Goal: Information Seeking & Learning: Learn about a topic

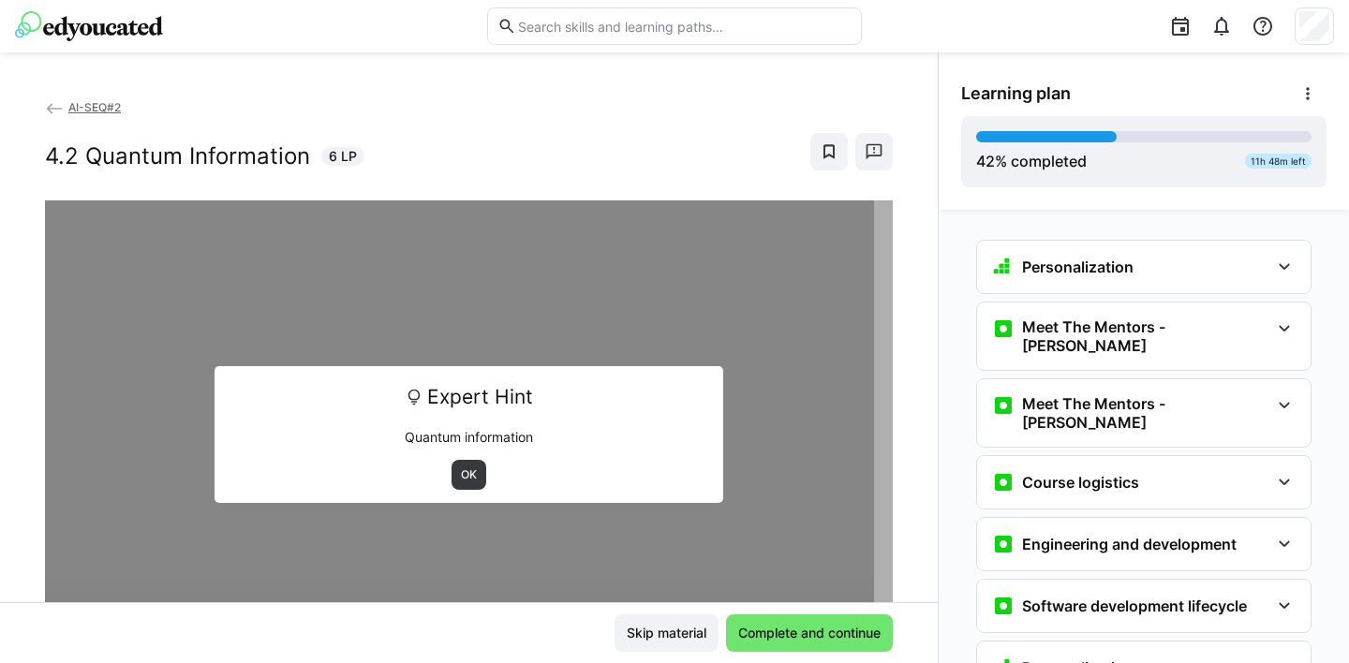
scroll to position [4941, 0]
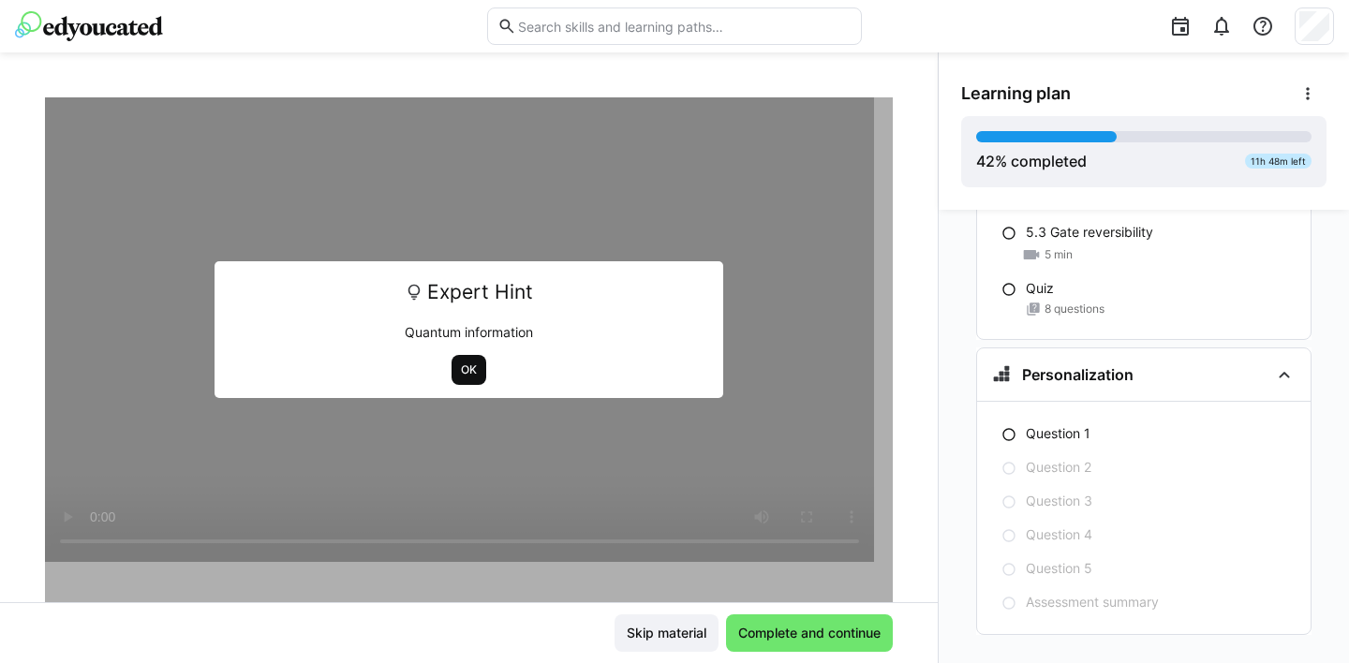
click at [459, 360] on span "OK" at bounding box center [468, 370] width 35 height 30
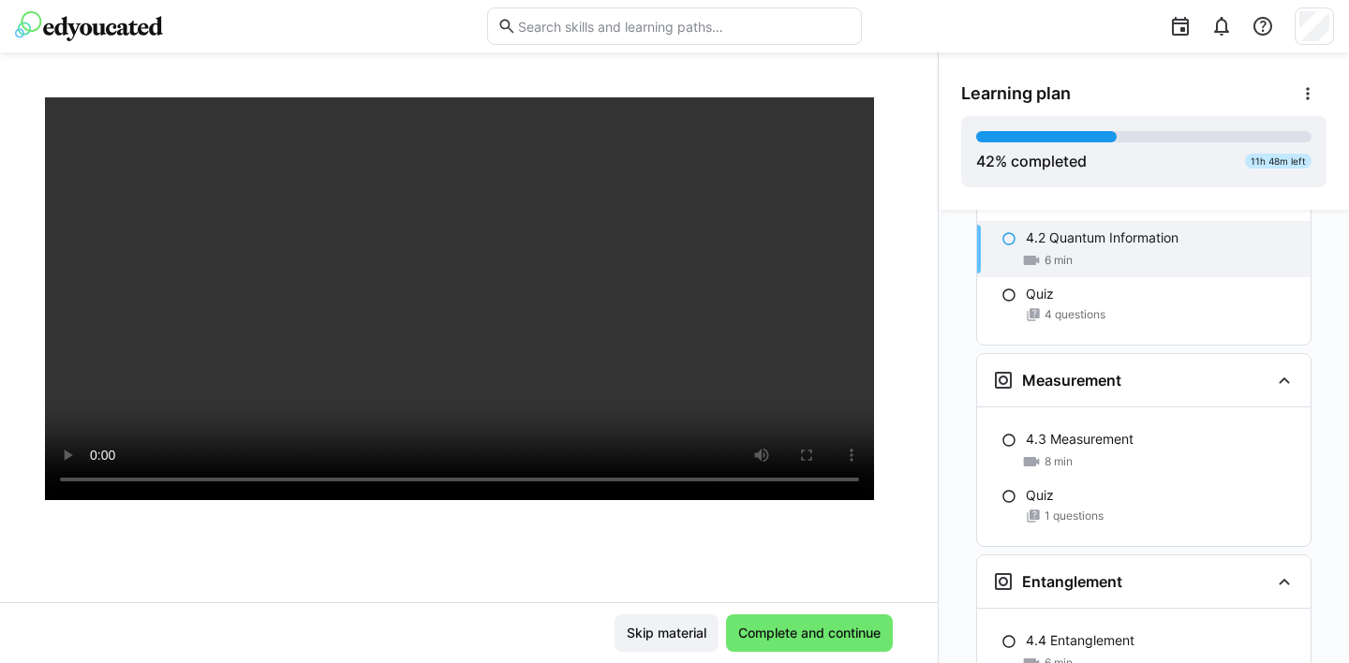
scroll to position [4183, 0]
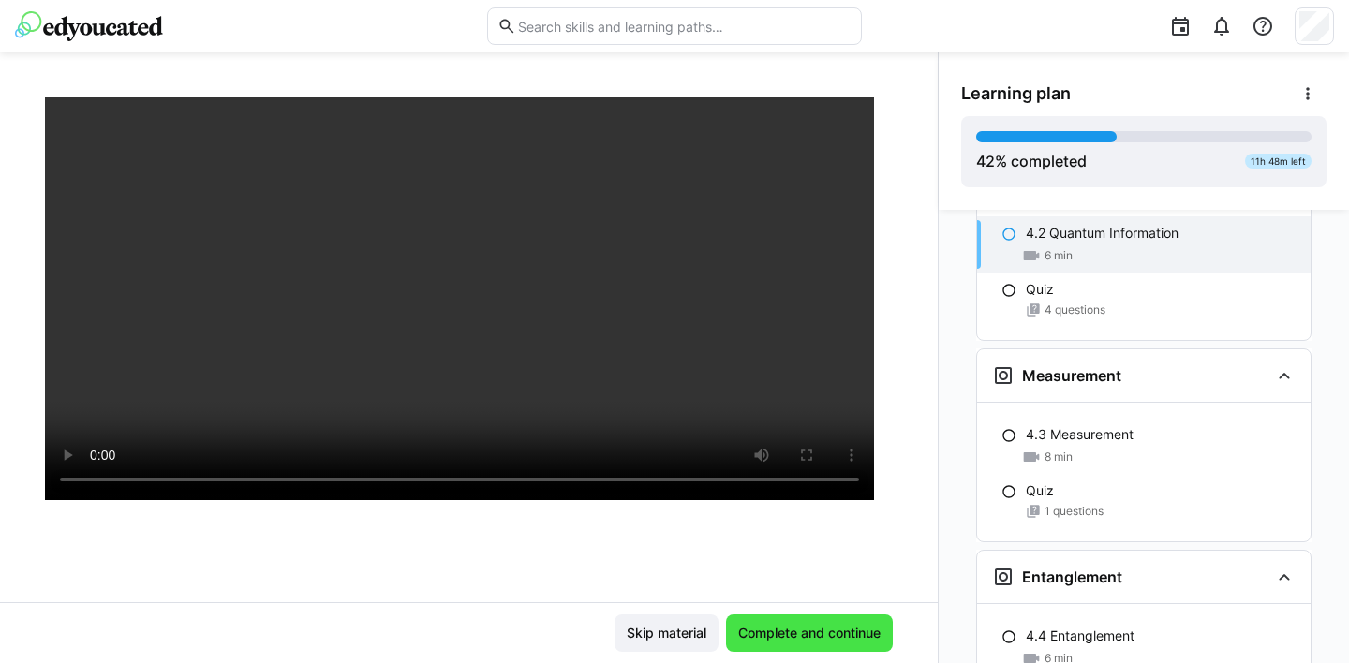
click at [812, 643] on span "Complete and continue" at bounding box center [809, 632] width 167 height 37
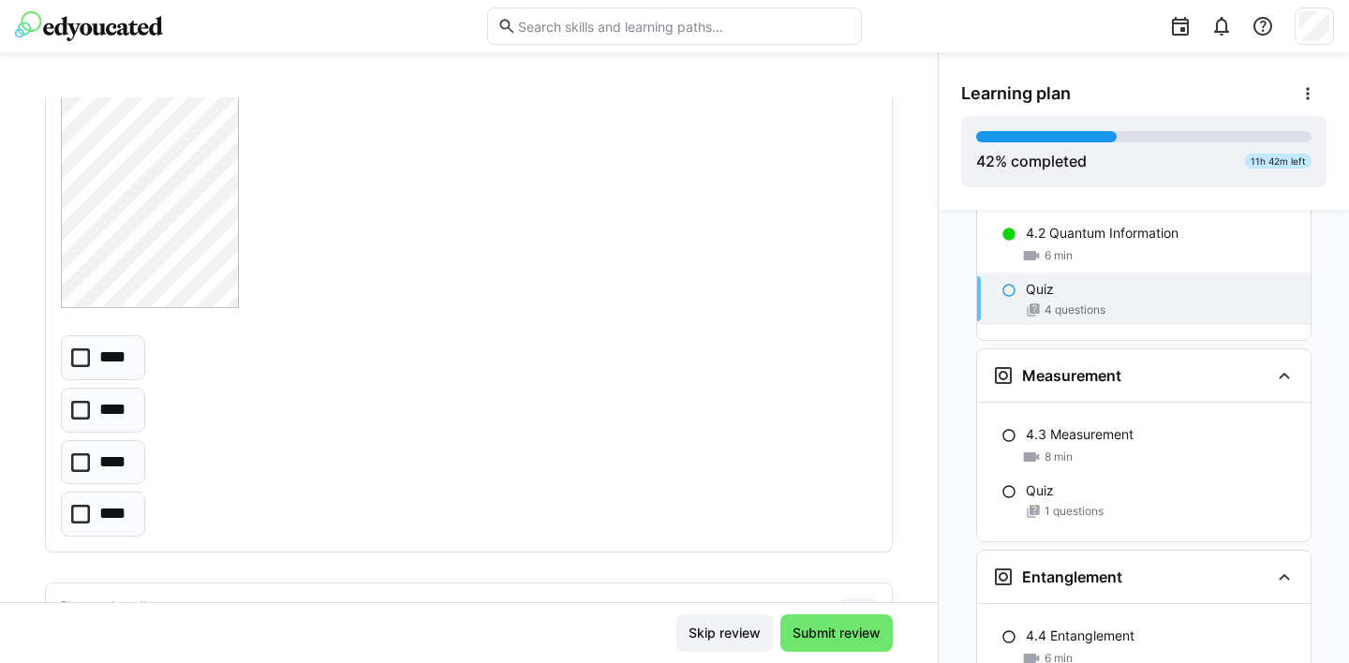
scroll to position [986, 0]
click at [85, 450] on icon at bounding box center [80, 454] width 19 height 19
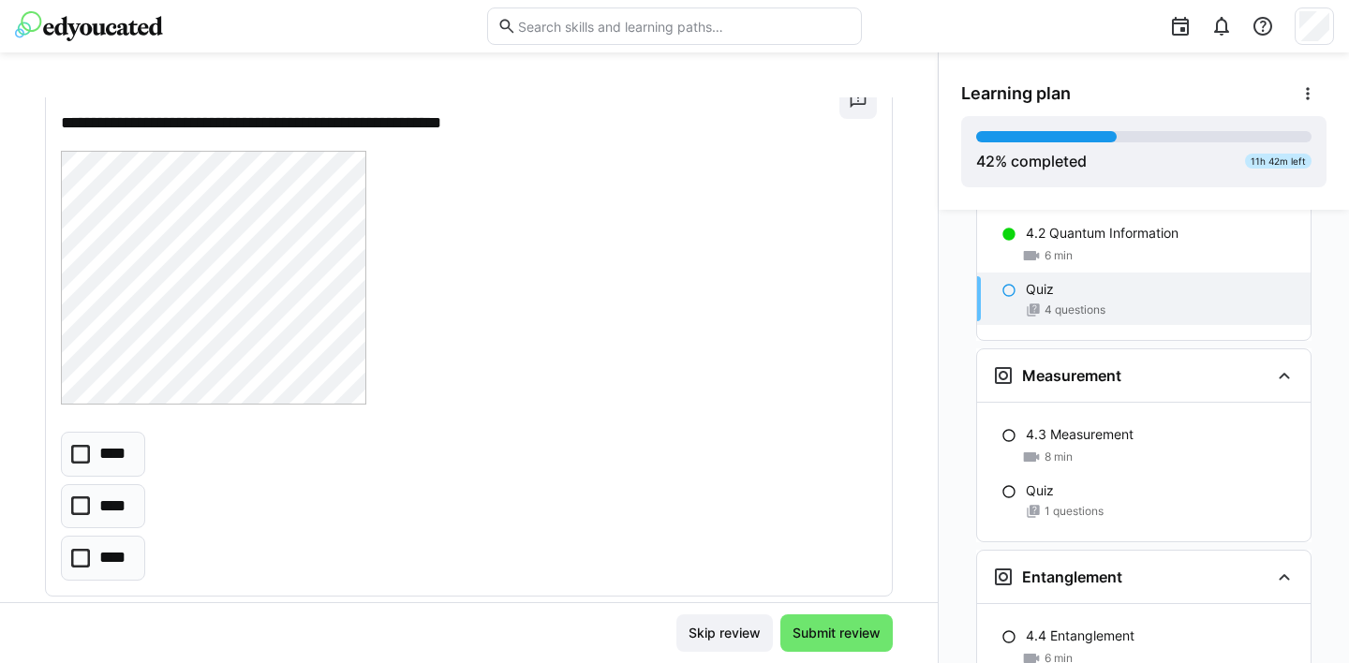
scroll to position [1501, 0]
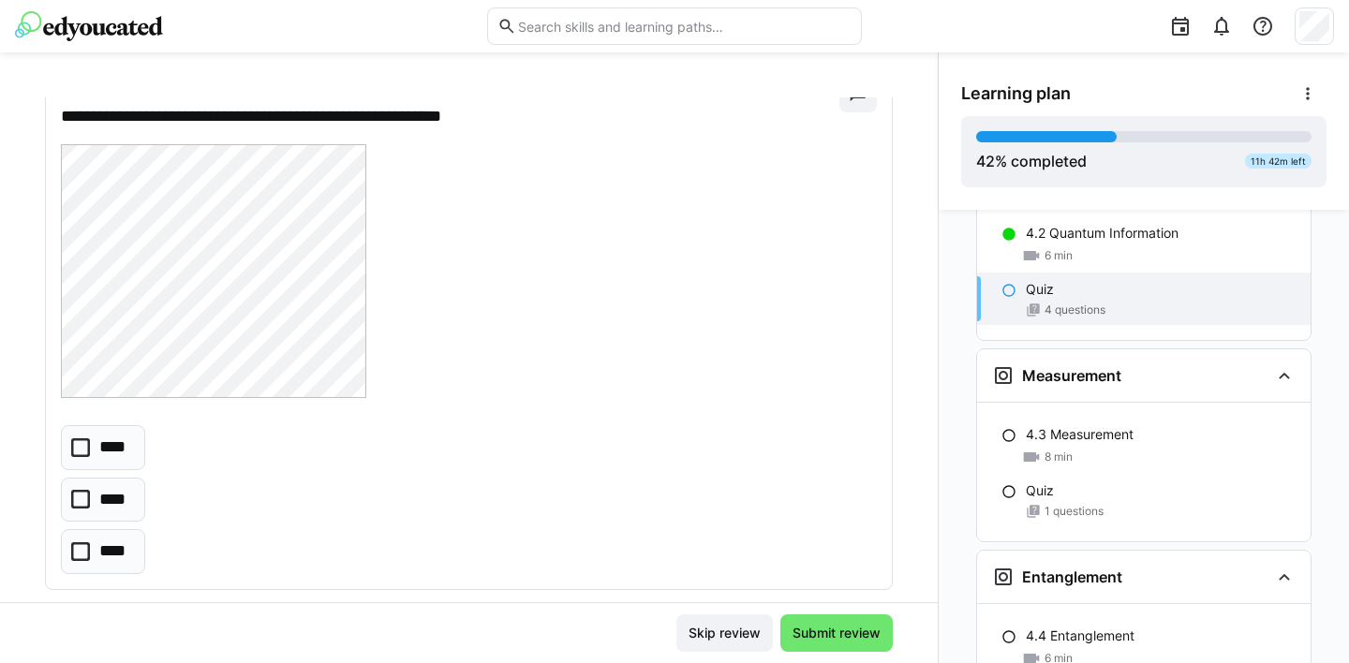
click at [76, 497] on icon at bounding box center [80, 499] width 19 height 19
click at [821, 636] on span "Submit review" at bounding box center [836, 633] width 94 height 19
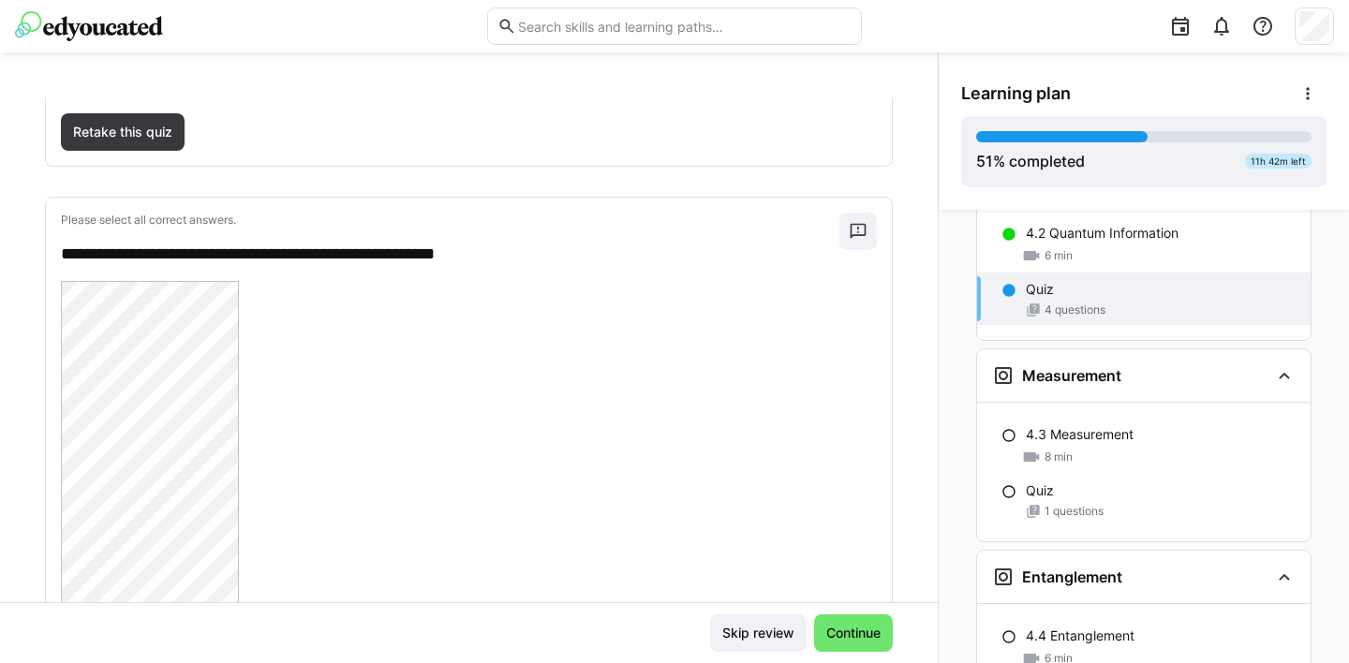
scroll to position [0, 0]
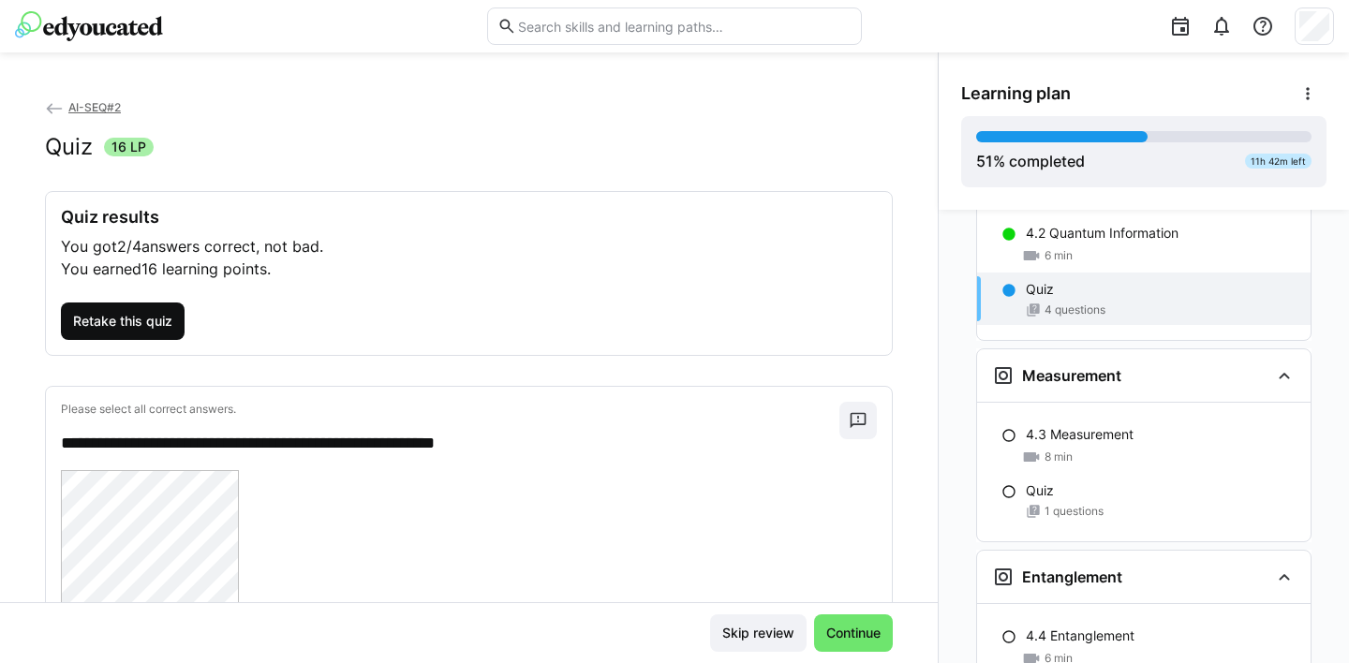
click at [125, 322] on span "Retake this quiz" at bounding box center [122, 321] width 105 height 19
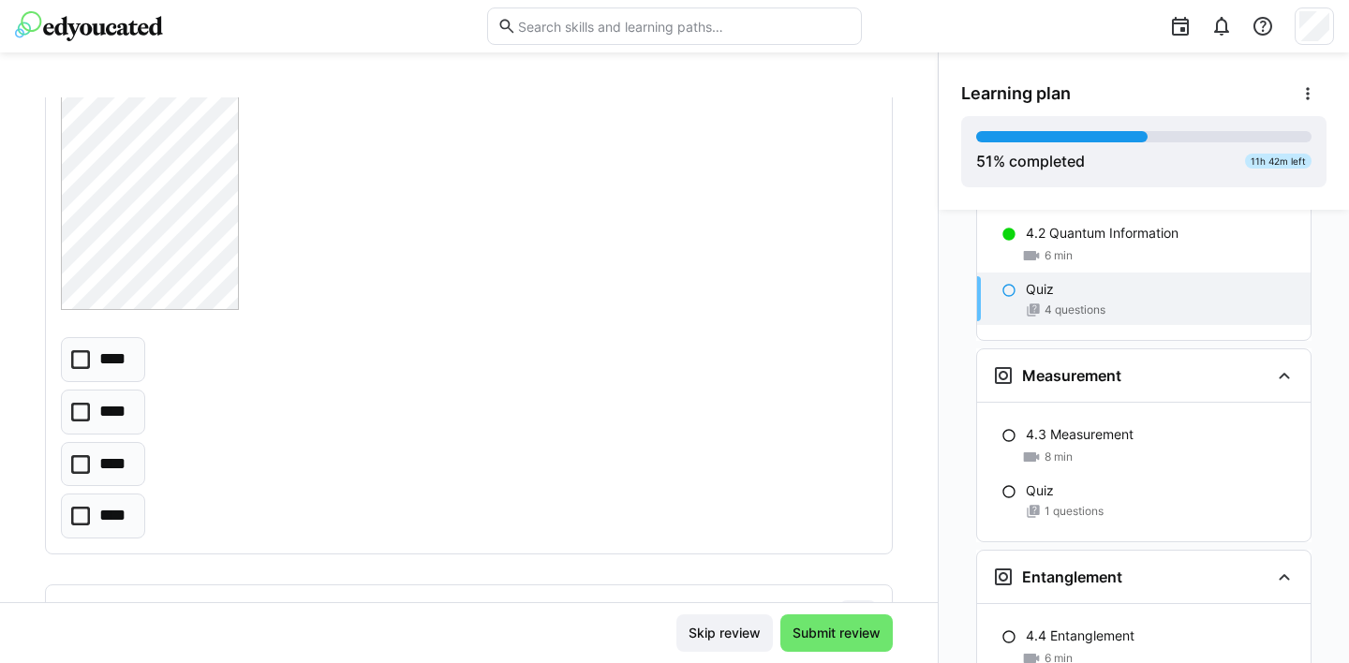
scroll to position [980, 0]
click at [85, 460] on icon at bounding box center [80, 459] width 19 height 19
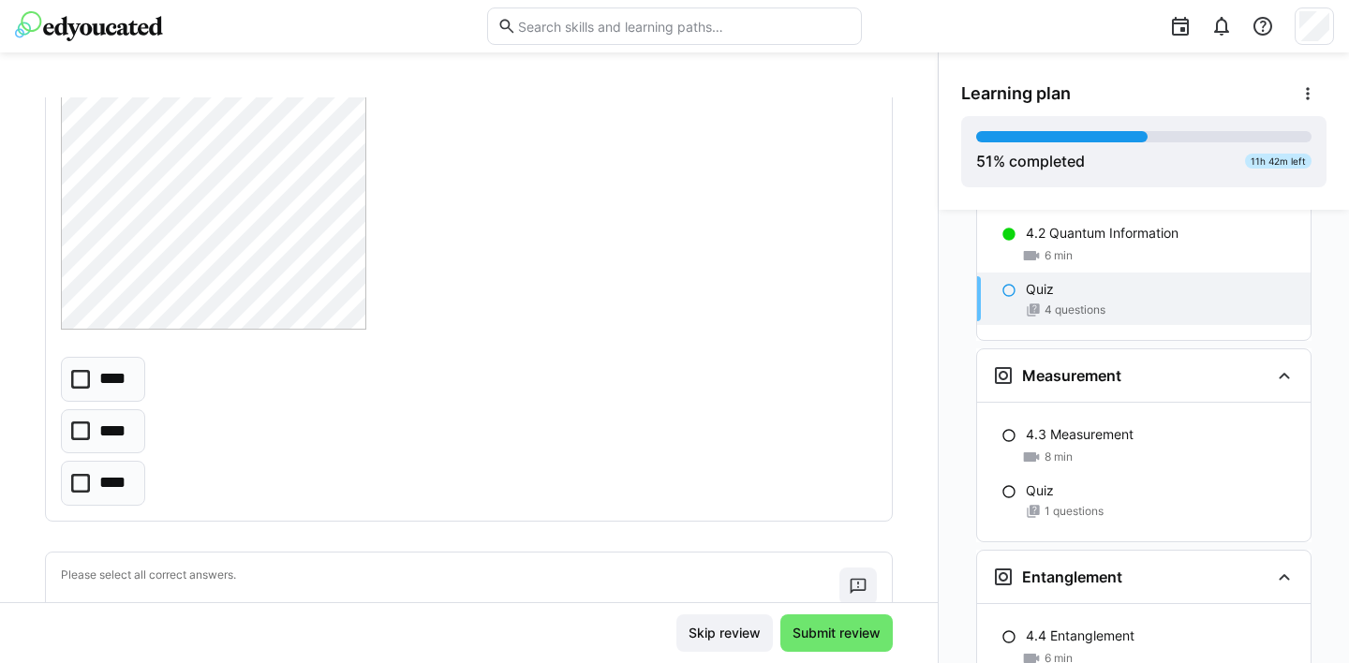
scroll to position [1577, 0]
click at [81, 420] on icon at bounding box center [80, 423] width 19 height 19
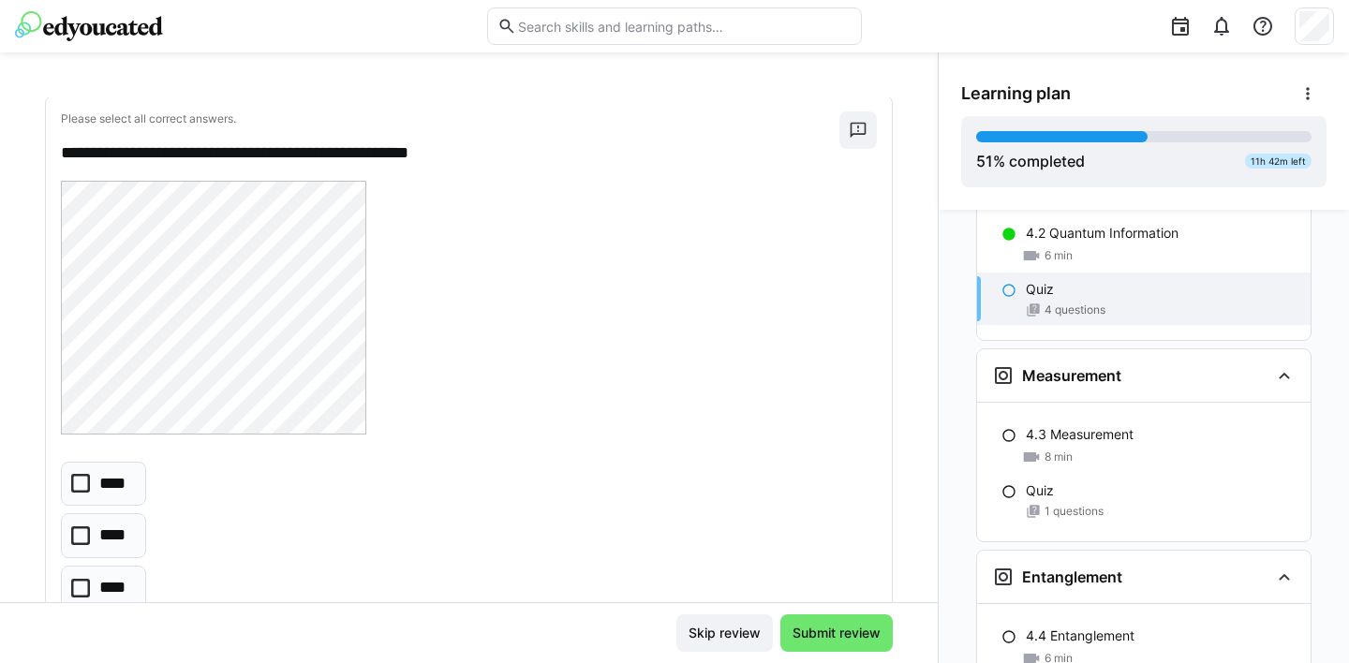
scroll to position [2028, 0]
click at [78, 526] on icon at bounding box center [80, 532] width 19 height 19
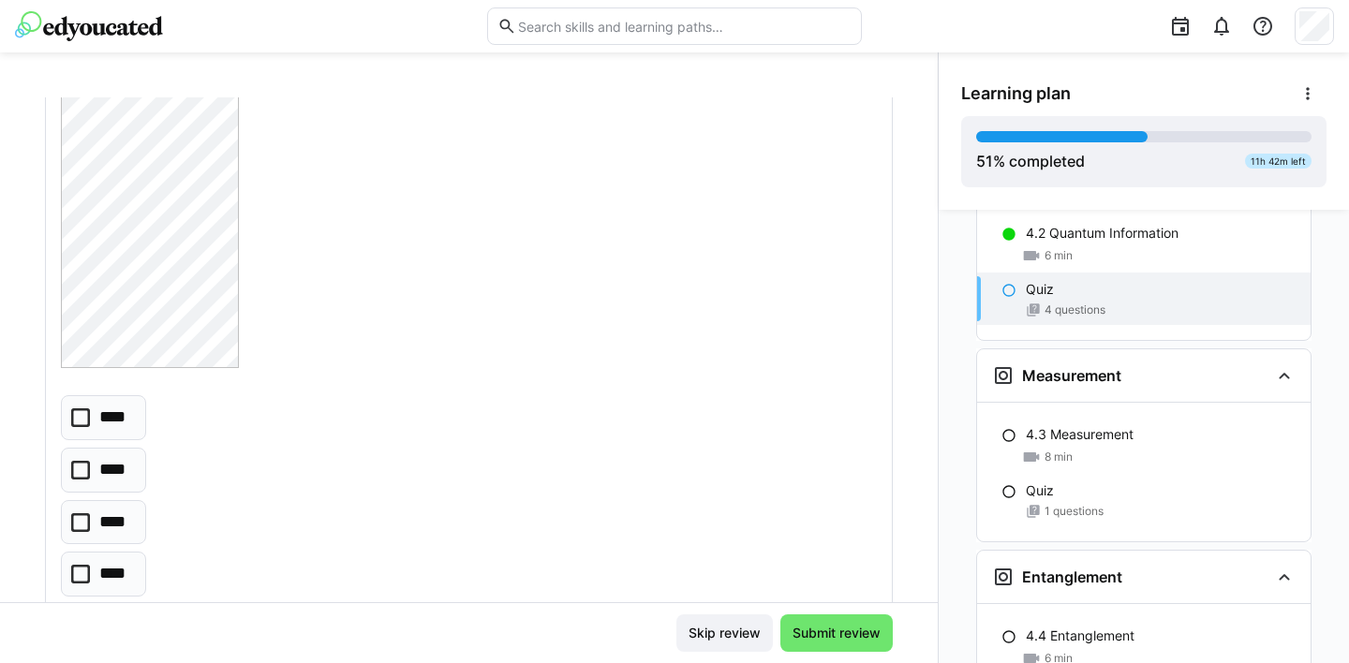
scroll to position [3464, 0]
click at [76, 518] on icon at bounding box center [80, 518] width 19 height 19
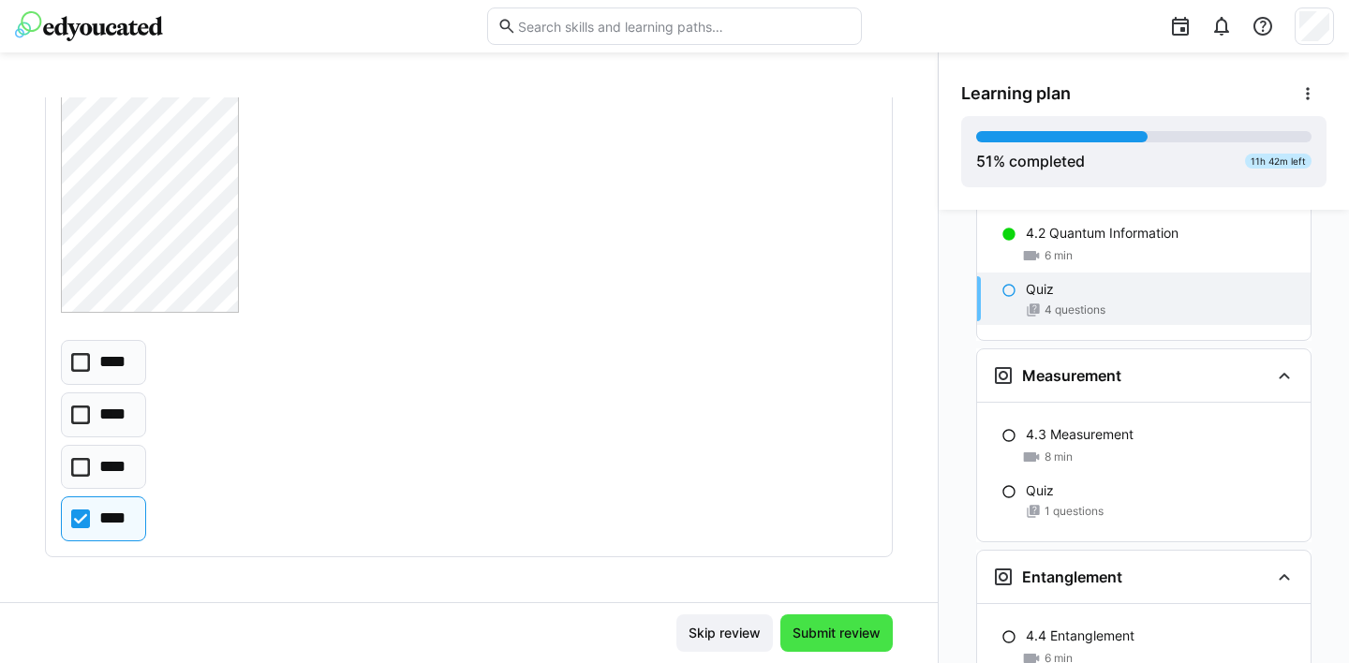
click at [854, 636] on span "Submit review" at bounding box center [836, 633] width 94 height 19
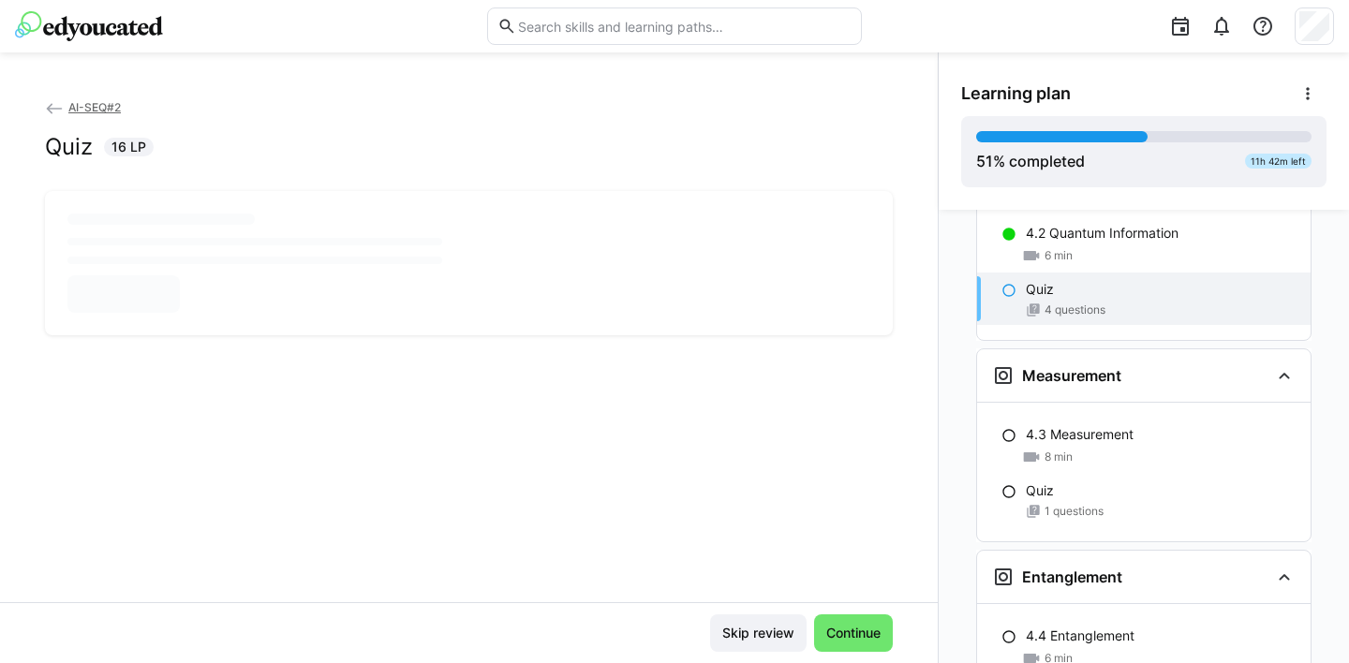
scroll to position [0, 0]
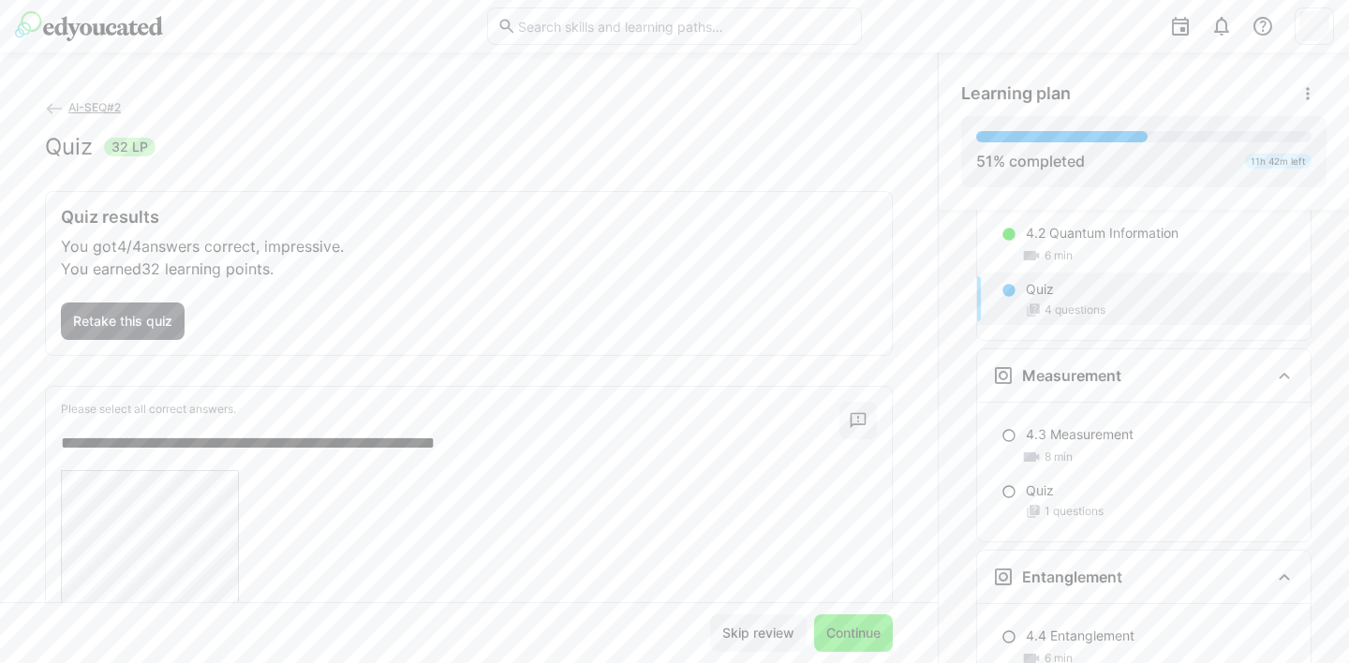
click at [850, 626] on span "Continue" at bounding box center [853, 633] width 60 height 19
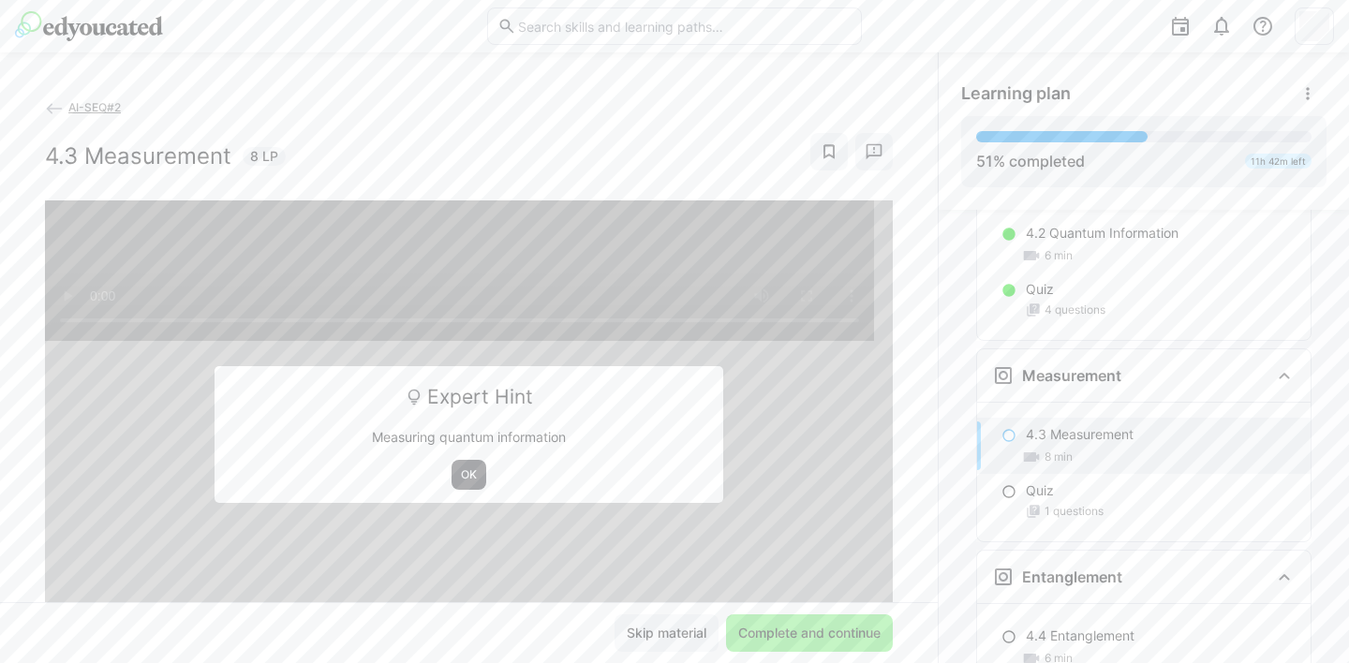
scroll to position [4292, 0]
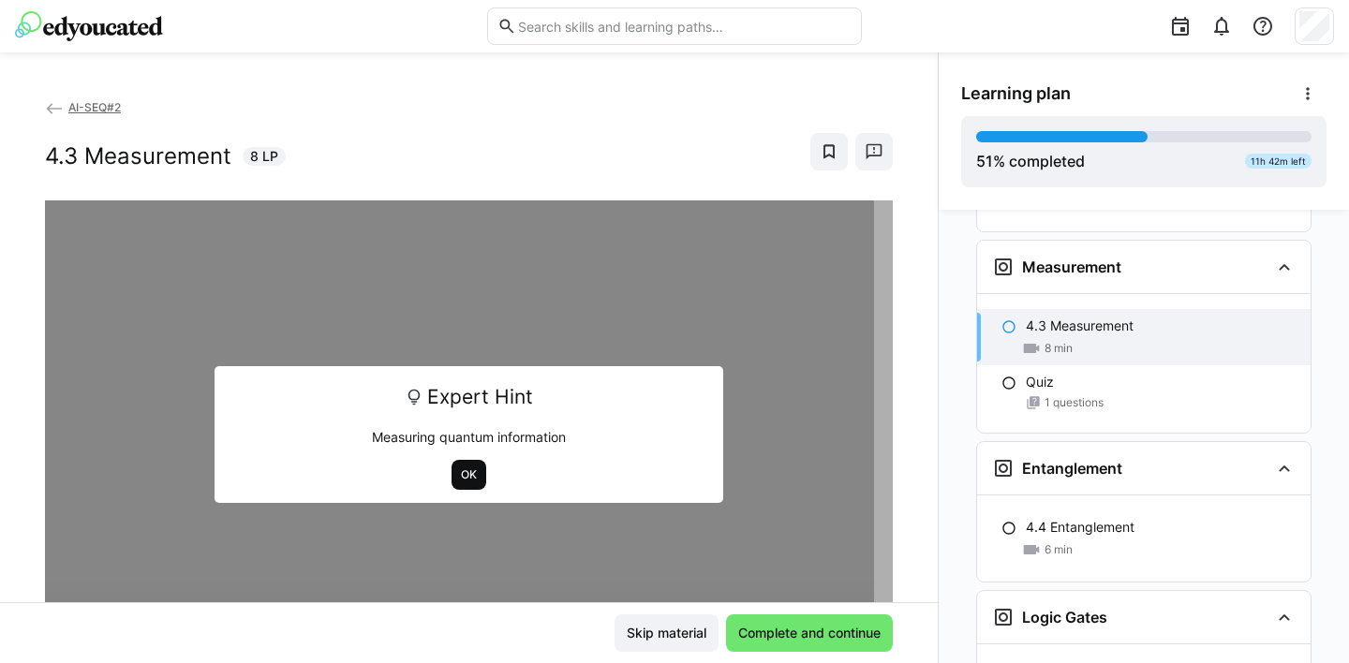
click at [462, 479] on span "OK" at bounding box center [469, 474] width 20 height 15
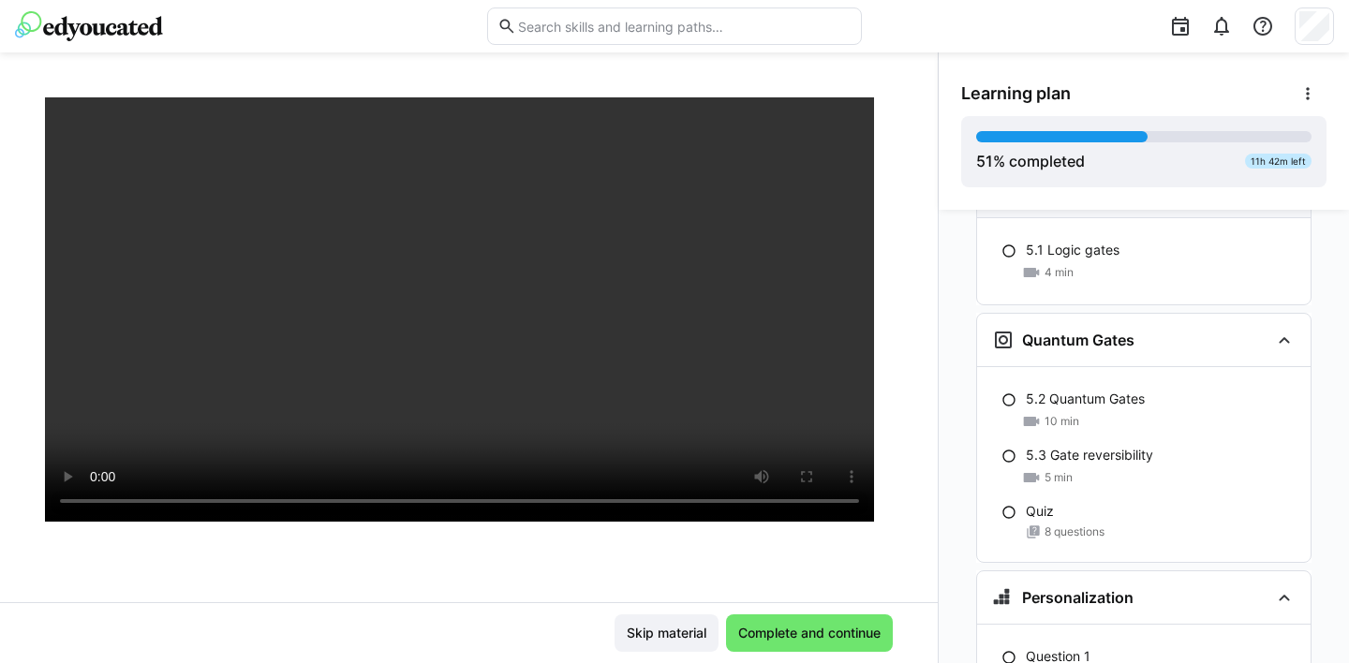
scroll to position [4711, 0]
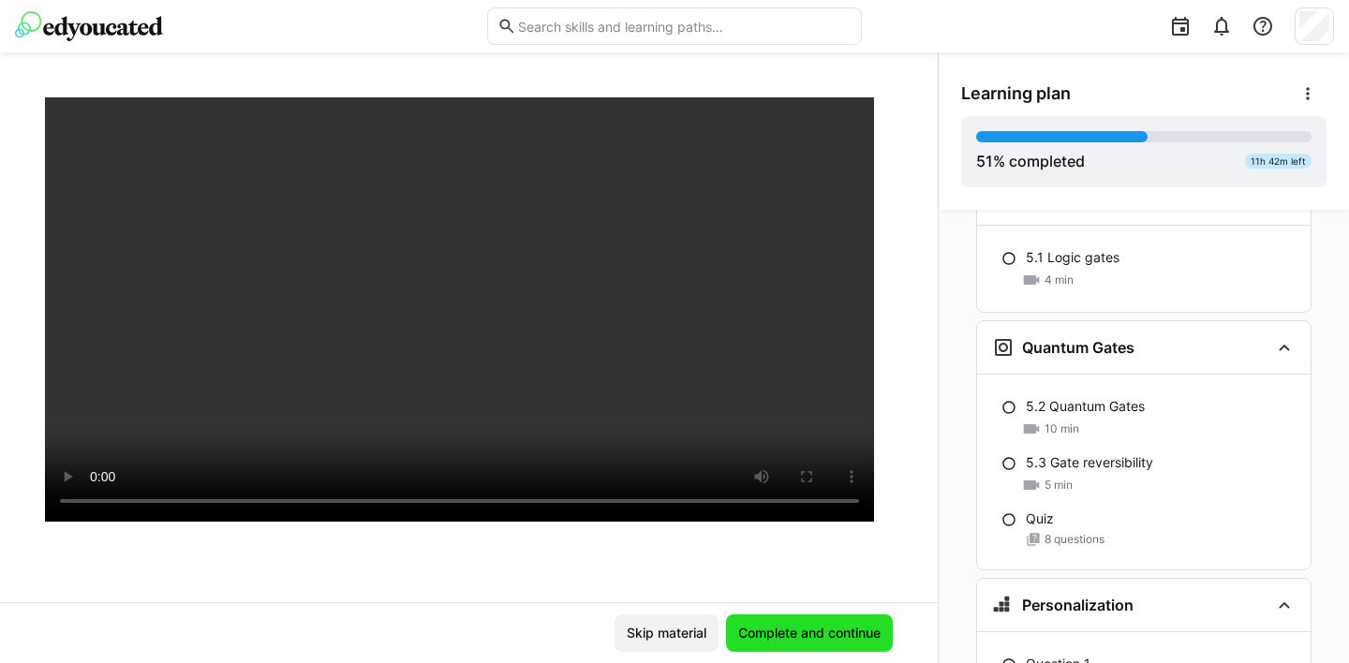
click at [812, 628] on span "Complete and continue" at bounding box center [809, 633] width 148 height 19
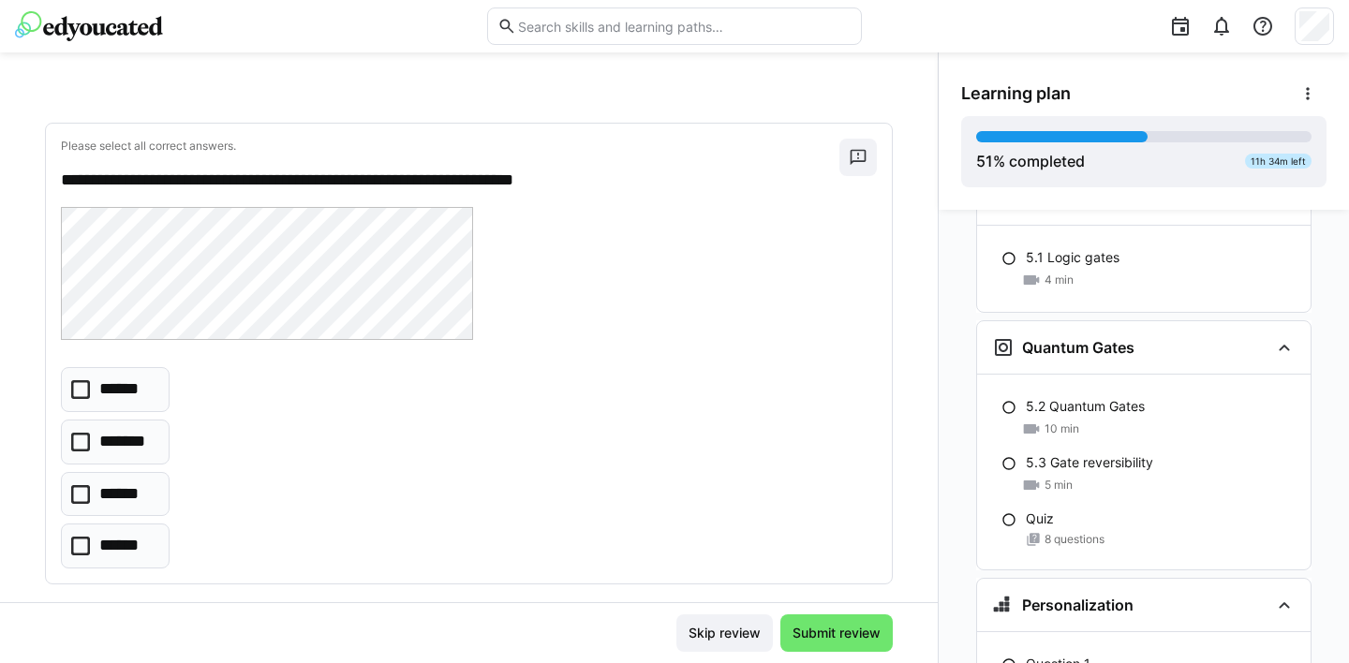
scroll to position [77, 0]
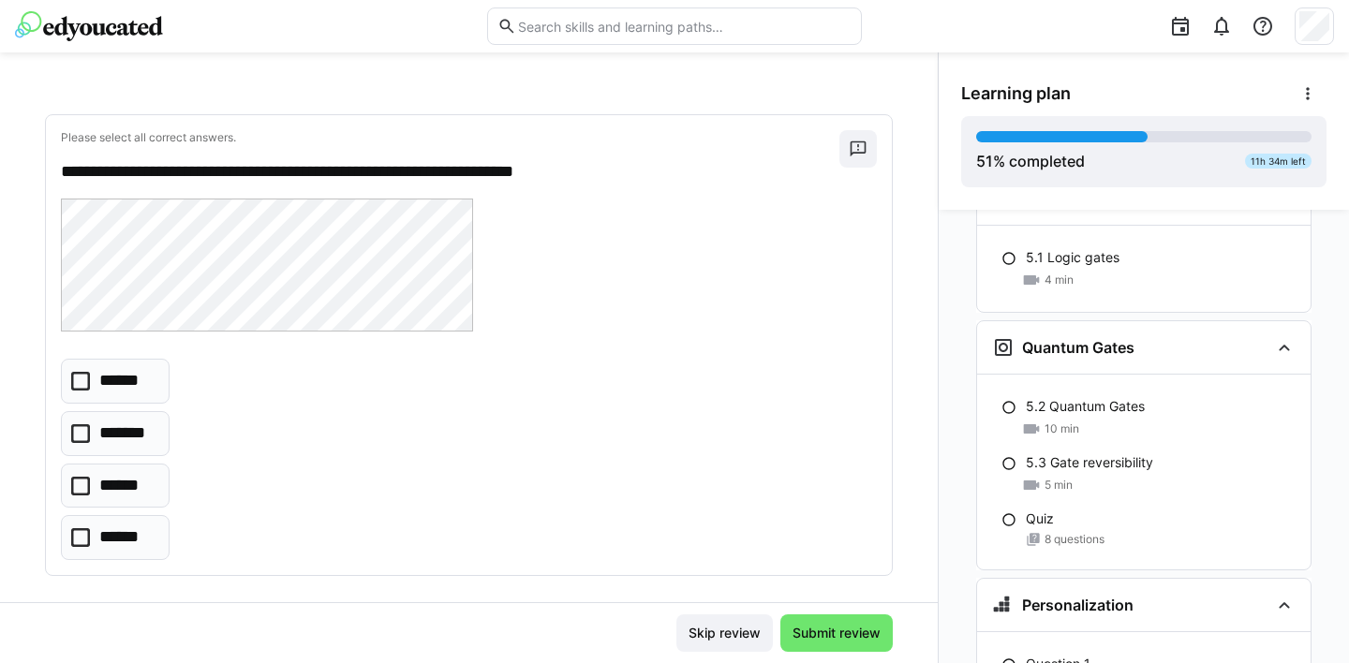
click at [79, 376] on icon at bounding box center [80, 381] width 19 height 19
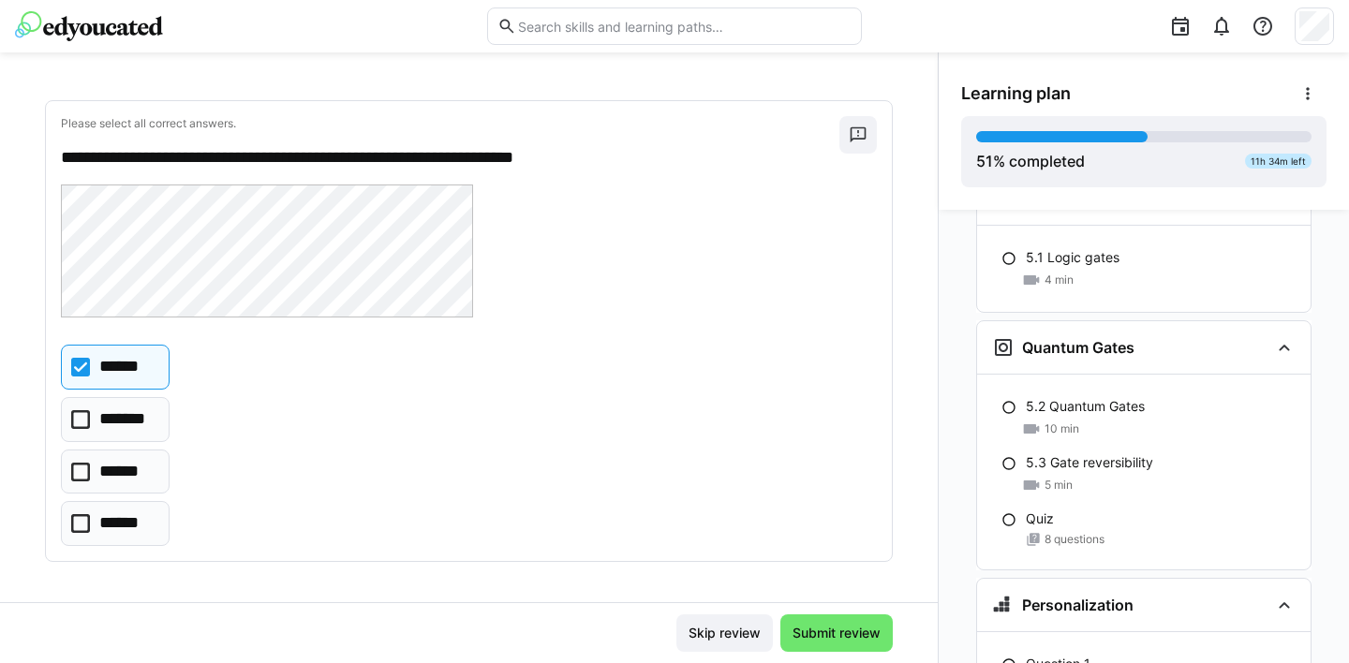
scroll to position [96, 0]
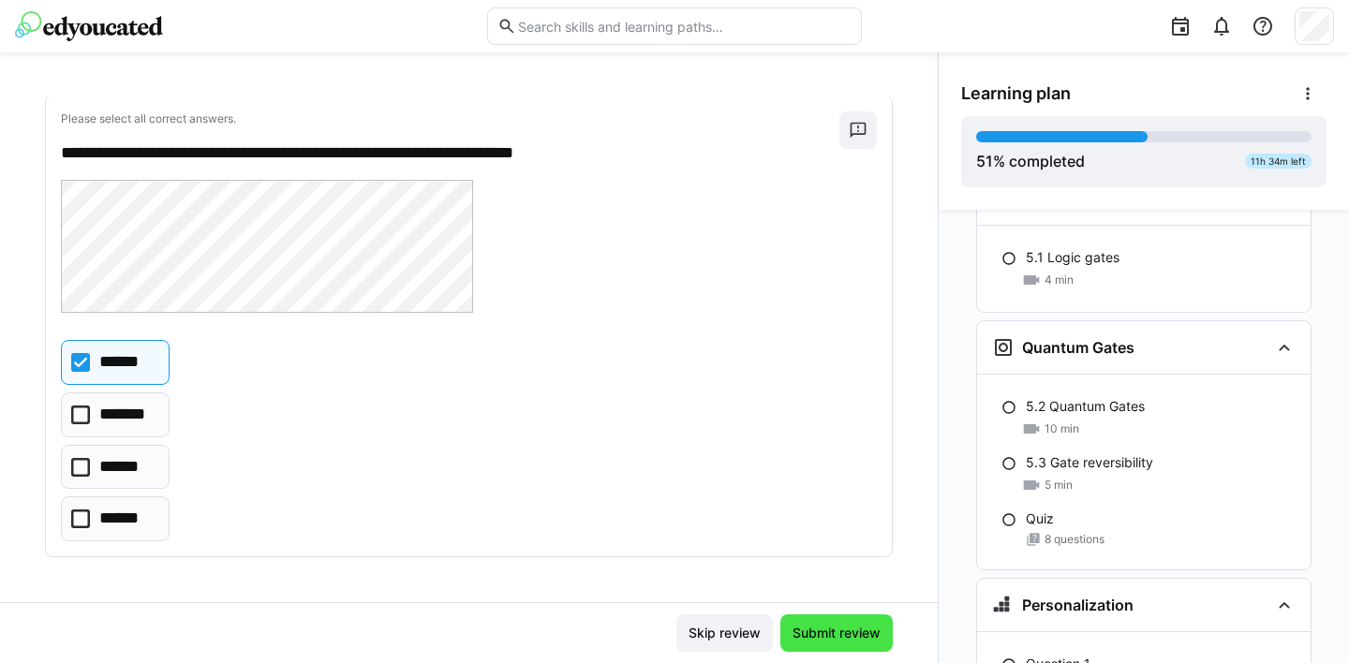
click at [840, 636] on span "Submit review" at bounding box center [836, 633] width 94 height 19
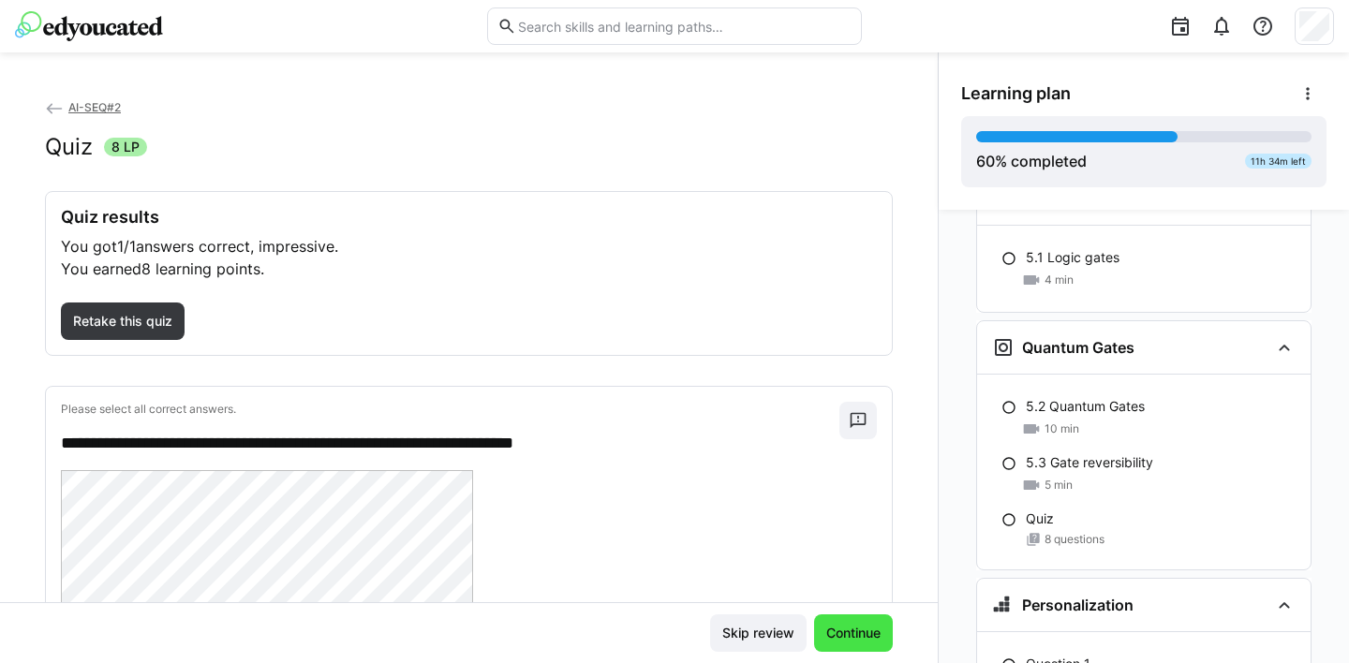
click at [836, 632] on span "Continue" at bounding box center [853, 633] width 60 height 19
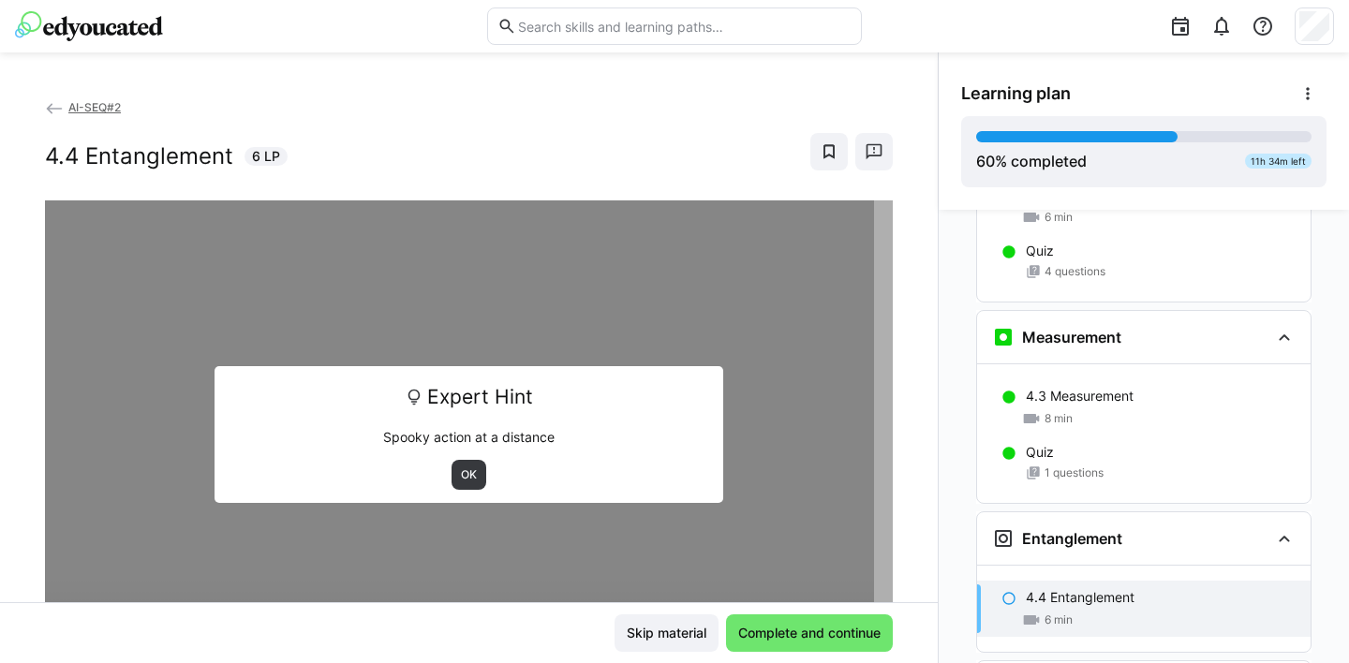
scroll to position [4224, 0]
